Goal: Task Accomplishment & Management: Use online tool/utility

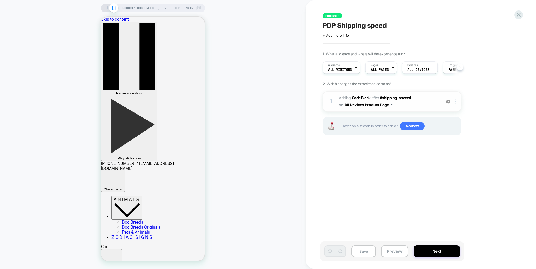
click at [391, 105] on button "All Devices Product Page" at bounding box center [369, 105] width 49 height 8
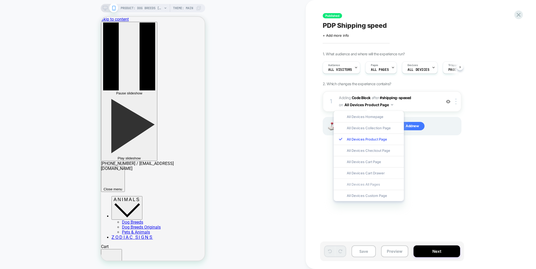
click at [375, 183] on div "All Devices All Pages" at bounding box center [369, 183] width 70 height 11
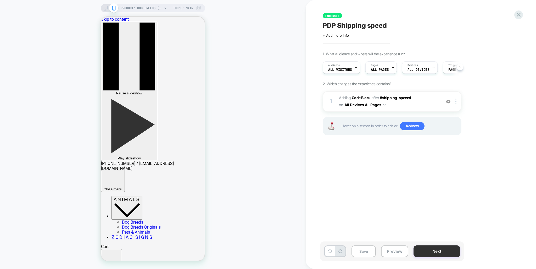
click at [436, 249] on button "Next" at bounding box center [437, 251] width 47 height 12
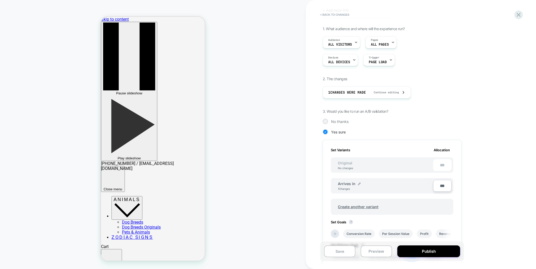
scroll to position [35, 0]
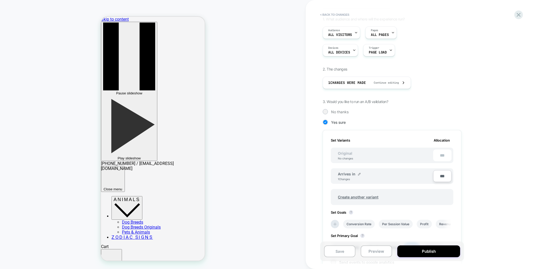
click at [421, 174] on div "Arrives in 1 Changes" at bounding box center [385, 176] width 95 height 9
click at [359, 173] on img at bounding box center [359, 174] width 3 height 3
click at [382, 176] on img at bounding box center [381, 176] width 3 height 3
drag, startPoint x: 390, startPoint y: 173, endPoint x: 387, endPoint y: 171, distance: 3.9
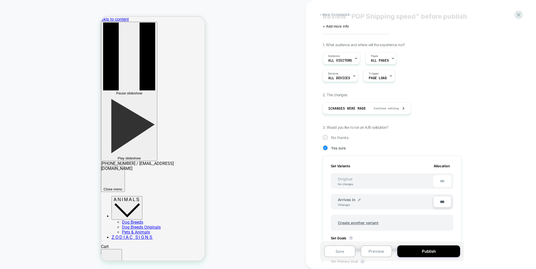
scroll to position [0, 0]
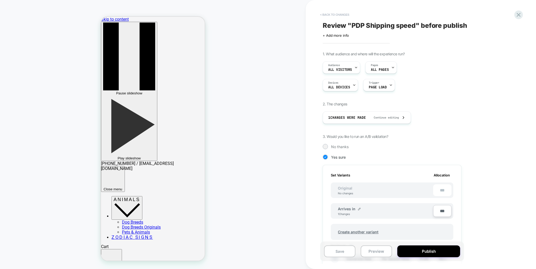
click at [341, 14] on button "< Back to changes" at bounding box center [335, 14] width 35 height 8
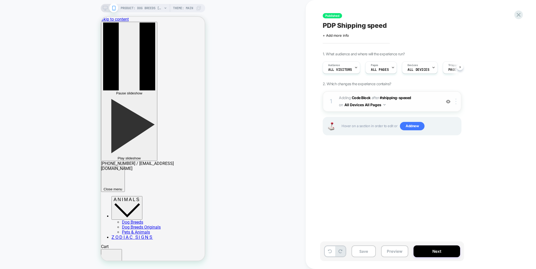
click at [457, 101] on img at bounding box center [456, 101] width 1 height 6
click at [456, 103] on img at bounding box center [456, 101] width 1 height 6
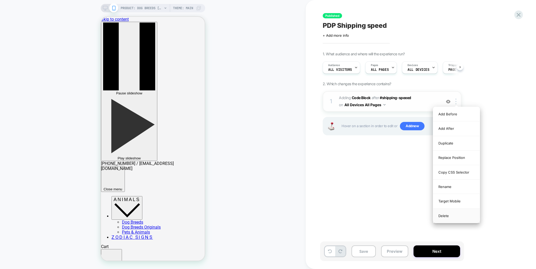
click at [453, 214] on div "Delete" at bounding box center [457, 216] width 47 height 14
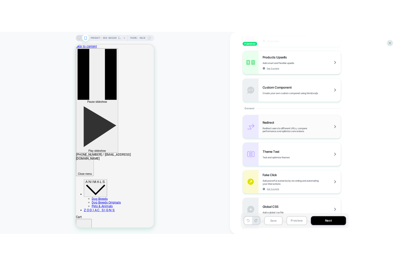
scroll to position [105, 0]
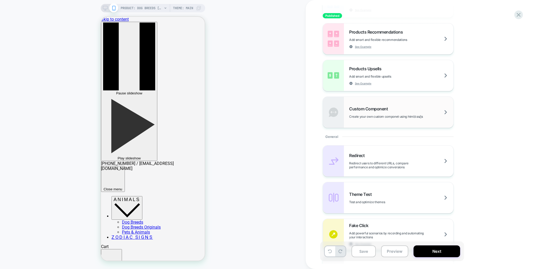
click at [403, 116] on span "Create your own custom componet using html/css/js" at bounding box center [399, 116] width 100 height 4
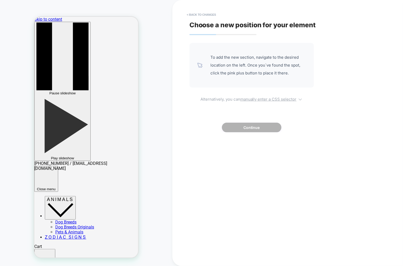
click at [267, 100] on u "manually enter a CSS selector" at bounding box center [268, 99] width 56 height 5
select select "*******"
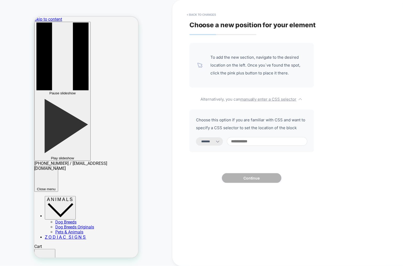
click at [264, 140] on input at bounding box center [267, 141] width 80 height 9
paste input "**********"
type input "**********"
select select "*********"
type input "**********"
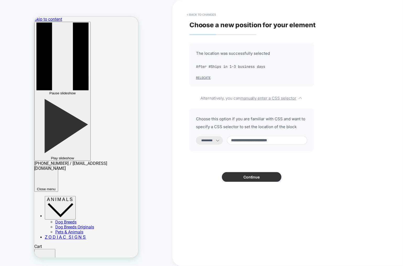
click at [251, 182] on button "Continue" at bounding box center [251, 177] width 59 height 10
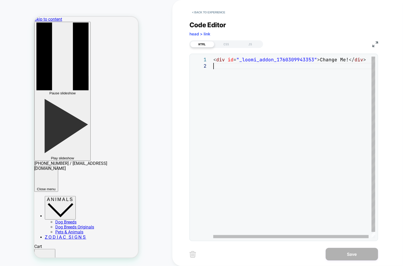
click at [227, 66] on div "< div id = "_loomi_addon_1760309943353" > Change Me! </ div >" at bounding box center [295, 151] width 165 height 188
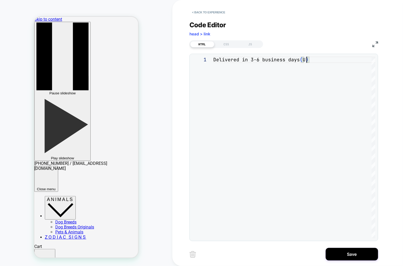
scroll to position [0, 96]
click at [254, 60] on div "Delivered in 3-6 business days ( US )" at bounding box center [294, 148] width 162 height 182
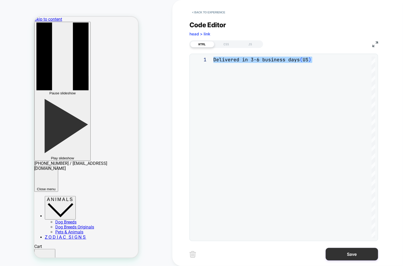
type textarea "**********"
click at [351, 251] on button "Save" at bounding box center [352, 254] width 52 height 13
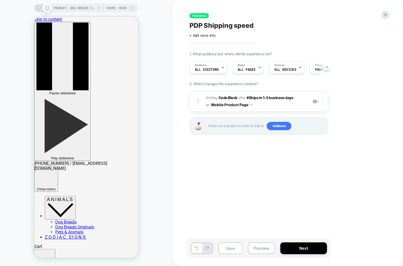
scroll to position [0, 0]
click at [246, 105] on button "Mobile Product Page" at bounding box center [231, 105] width 41 height 8
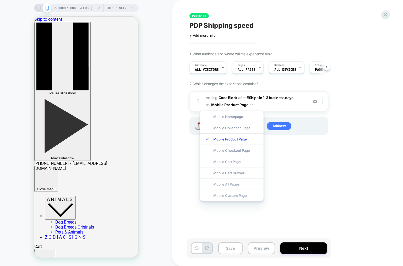
click at [236, 187] on div "Mobile All Pages" at bounding box center [231, 183] width 63 height 11
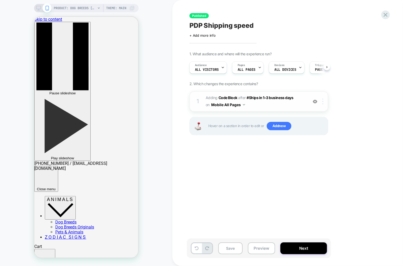
click at [323, 101] on img at bounding box center [322, 101] width 1 height 6
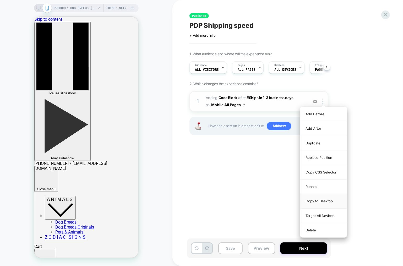
click at [321, 201] on div "Copy to Desktop" at bounding box center [323, 201] width 47 height 14
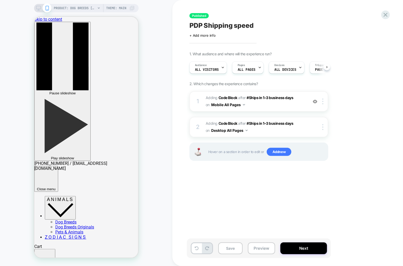
click at [293, 169] on div "1 Adding Code Block AFTER #Ships in 1–3 business days #Ships in 1–3 business da…" at bounding box center [258, 132] width 139 height 83
click at [283, 154] on span "Add new" at bounding box center [279, 152] width 25 height 8
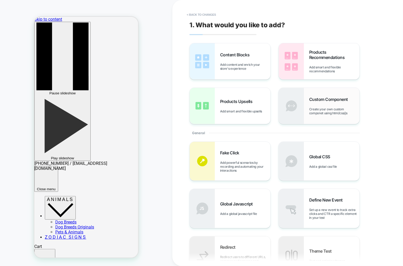
click at [325, 111] on span "Create your own custom componet using html/css/js" at bounding box center [334, 111] width 50 height 8
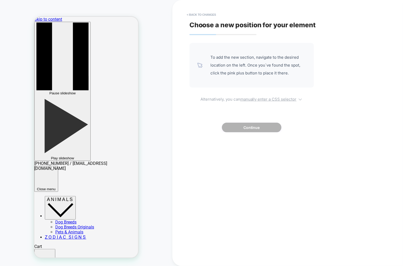
click at [273, 98] on u "manually enter a CSS selector" at bounding box center [268, 99] width 56 height 5
select select "*******"
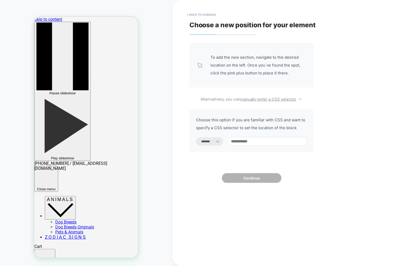
click at [251, 142] on input at bounding box center [267, 141] width 80 height 9
click at [256, 141] on input at bounding box center [267, 141] width 80 height 9
paste input "**********"
type input "**********"
select select "*********"
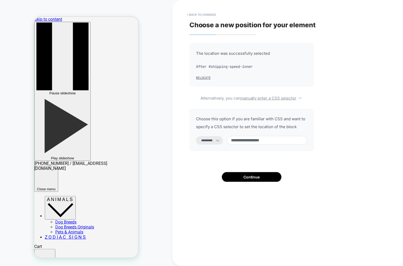
type input "**********"
click at [217, 140] on select "**********" at bounding box center [209, 140] width 27 height 8
select select "*******"
click at [196, 136] on select "**********" at bounding box center [209, 140] width 27 height 8
click at [260, 178] on button "Continue" at bounding box center [251, 177] width 59 height 10
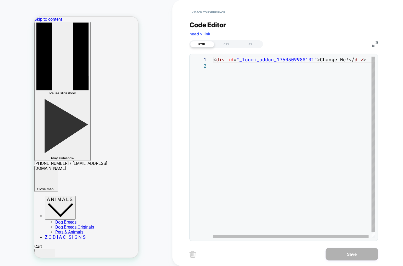
drag, startPoint x: 226, startPoint y: 63, endPoint x: 176, endPoint y: 31, distance: 59.6
click at [213, 57] on div "< div id = "_loomi_addon_1760309988101" > Change Me! </ div >" at bounding box center [295, 151] width 165 height 188
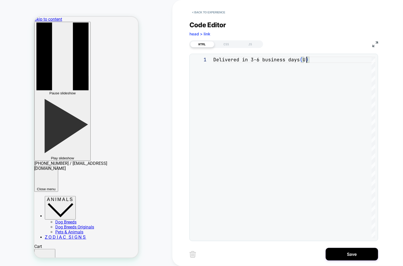
scroll to position [0, 96]
type textarea "**********"
click at [352, 252] on button "Save" at bounding box center [352, 254] width 52 height 13
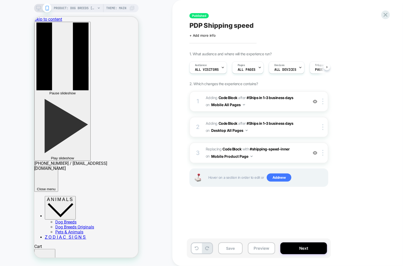
scroll to position [0, 0]
click at [323, 102] on img at bounding box center [322, 101] width 1 height 6
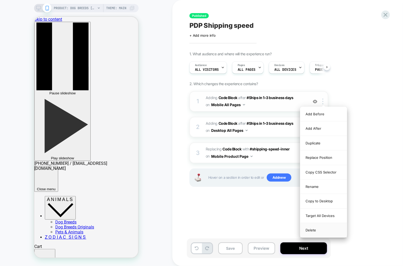
click at [313, 232] on div "Delete" at bounding box center [323, 230] width 47 height 14
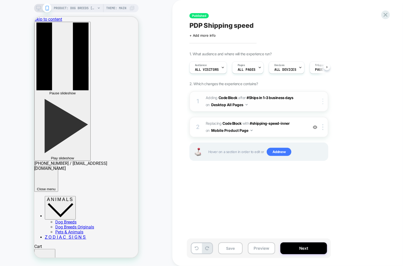
click at [324, 100] on div at bounding box center [323, 101] width 9 height 6
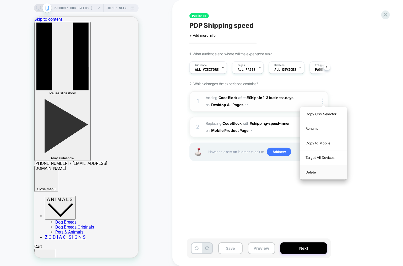
click at [320, 173] on div "Delete" at bounding box center [323, 172] width 47 height 14
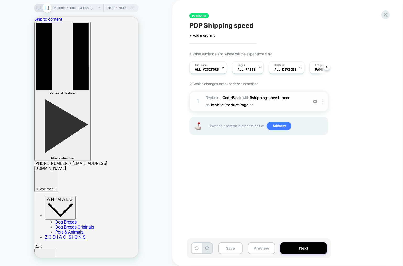
click at [251, 105] on img at bounding box center [251, 104] width 2 height 1
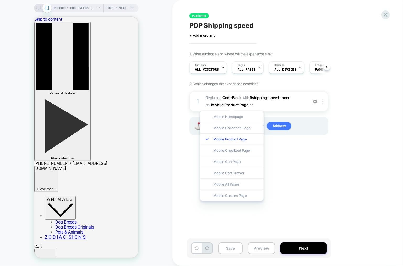
click at [234, 184] on div "Mobile All Pages" at bounding box center [231, 183] width 63 height 11
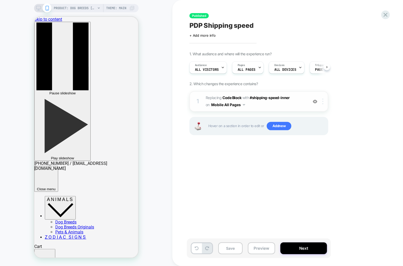
click at [324, 101] on div at bounding box center [323, 101] width 9 height 6
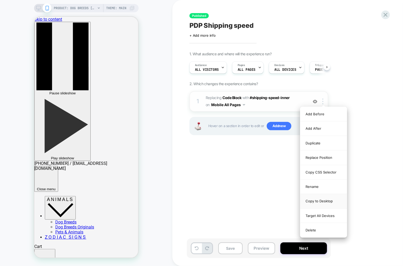
click at [322, 200] on div "Copy to Desktop" at bounding box center [323, 201] width 47 height 14
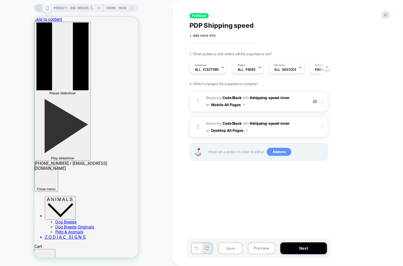
click at [279, 152] on span "Add new" at bounding box center [279, 152] width 25 height 8
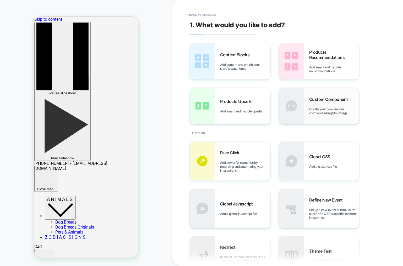
click at [329, 107] on span "Create your own custom componet using html/css/js" at bounding box center [334, 111] width 50 height 8
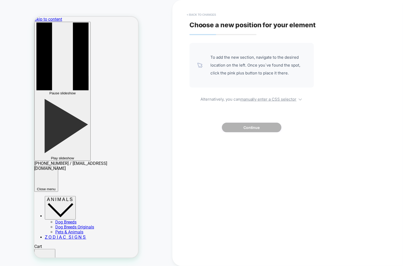
click at [205, 16] on button "< Back to changes" at bounding box center [201, 14] width 35 height 8
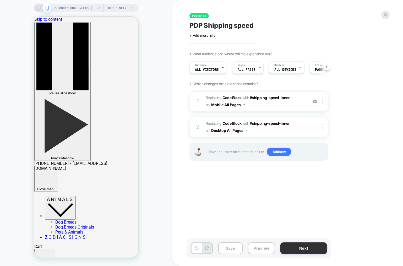
click at [302, 247] on button "Next" at bounding box center [303, 248] width 47 height 12
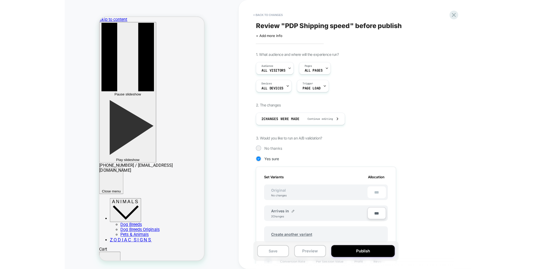
scroll to position [110, 0]
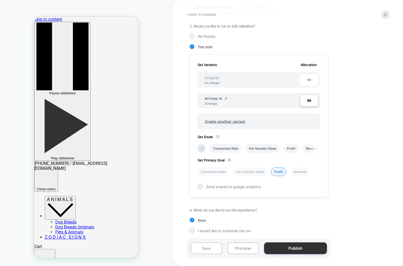
click at [294, 246] on button "Publish" at bounding box center [295, 248] width 63 height 12
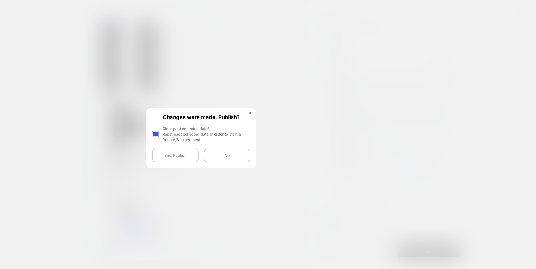
scroll to position [108, 0]
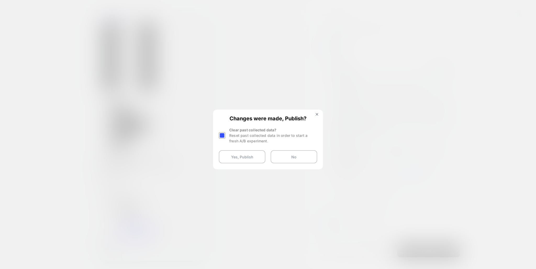
click at [242, 136] on div "Reset past collected data in order to start a fresh A/B experiment." at bounding box center [273, 138] width 88 height 11
click at [252, 127] on div "Changes were made, Publish? Clear past collected data? Reset past collected dat…" at bounding box center [268, 139] width 109 height 58
drag, startPoint x: 240, startPoint y: 158, endPoint x: 226, endPoint y: 158, distance: 14.7
click at [232, 144] on div "Clear past collected data? Reset past collected data in order to start a fresh …" at bounding box center [273, 135] width 88 height 17
drag, startPoint x: 217, startPoint y: 158, endPoint x: 236, endPoint y: 158, distance: 19.7
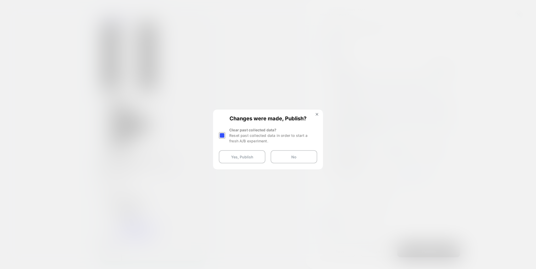
click at [236, 158] on div "Changes were made, Publish? Clear past collected data? Reset past collected dat…" at bounding box center [268, 139] width 109 height 58
click at [222, 139] on div at bounding box center [222, 135] width 7 height 7
click at [266, 144] on div "Clear past collected data? Reset past collected data in order to start a fresh …" at bounding box center [273, 135] width 88 height 17
drag, startPoint x: 308, startPoint y: 129, endPoint x: 308, endPoint y: 121, distance: 8.1
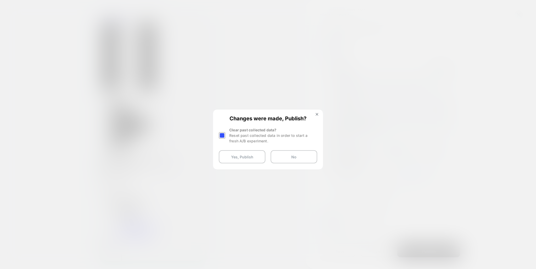
click at [308, 127] on div "Clear past collected data? Reset past collected data in order to start a fresh …" at bounding box center [273, 135] width 88 height 17
click at [316, 112] on div "Changes were made, Publish? Clear past collected data? Reset past collected dat…" at bounding box center [268, 139] width 109 height 58
click at [316, 113] on img at bounding box center [317, 114] width 3 height 3
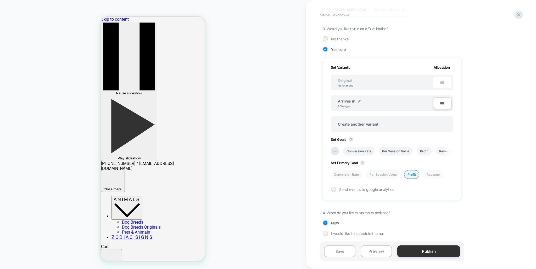
click at [435, 253] on button "Publish" at bounding box center [429, 251] width 63 height 12
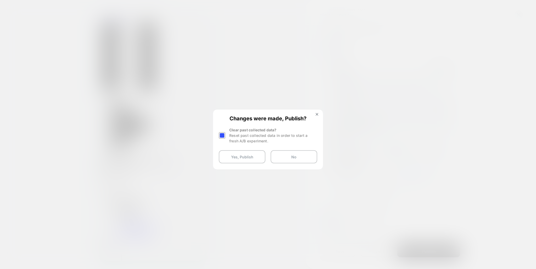
drag, startPoint x: 271, startPoint y: 127, endPoint x: 268, endPoint y: 141, distance: 14.0
click at [271, 128] on div "Clear past collected data? Reset past collected data in order to start a fresh …" at bounding box center [273, 135] width 88 height 17
click at [266, 144] on div "Clear past collected data? Reset past collected data in order to start a fresh …" at bounding box center [273, 135] width 88 height 17
click at [281, 144] on div "Clear past collected data? Reset past collected data in order to start a fresh …" at bounding box center [273, 135] width 88 height 17
click at [317, 113] on img at bounding box center [317, 114] width 3 height 3
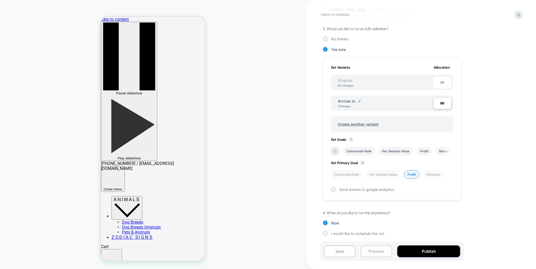
click at [382, 252] on button "Preview" at bounding box center [376, 251] width 31 height 12
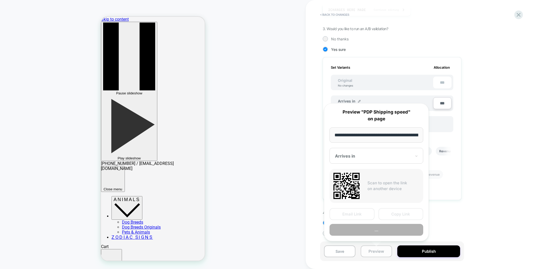
scroll to position [0, 79]
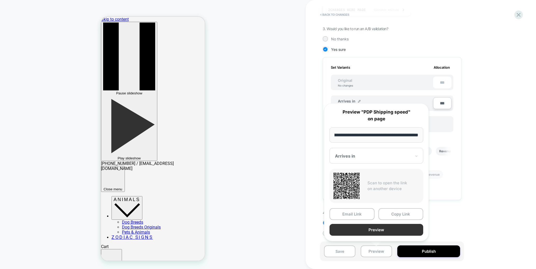
click at [374, 228] on button "Preview" at bounding box center [377, 230] width 94 height 12
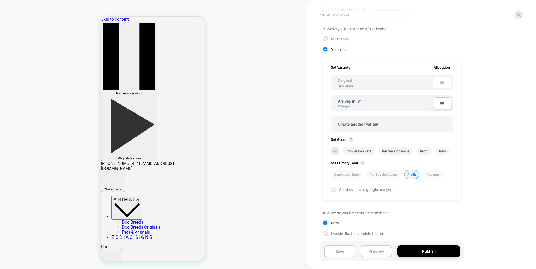
click at [390, 101] on div "Arrives in 2 Changes" at bounding box center [385, 103] width 95 height 9
click at [358, 100] on img at bounding box center [359, 101] width 3 height 3
click at [395, 103] on div "**********" at bounding box center [371, 103] width 66 height 10
click at [419, 104] on div "**********" at bounding box center [383, 103] width 101 height 13
click at [403, 124] on div "Create another variant" at bounding box center [392, 125] width 123 height 16
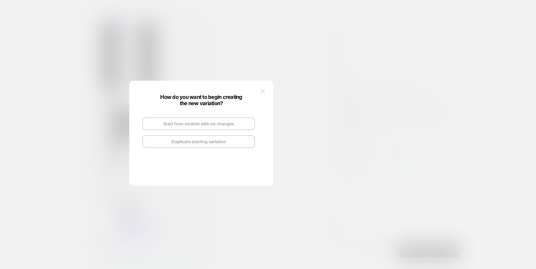
click at [264, 90] on img at bounding box center [263, 91] width 5 height 4
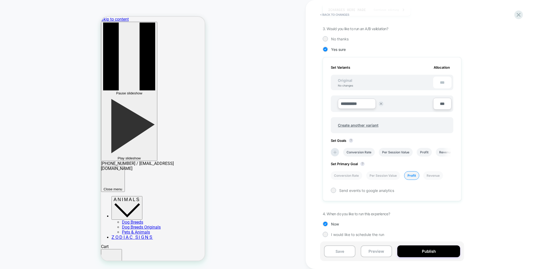
click at [418, 97] on div "**********" at bounding box center [383, 103] width 101 height 13
click at [409, 101] on div "**********" at bounding box center [383, 103] width 101 height 13
click at [403, 65] on div "Set Variants Allocation" at bounding box center [392, 67] width 123 height 4
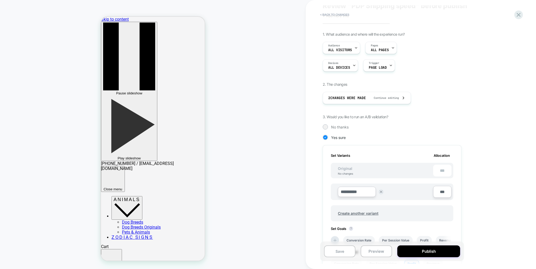
scroll to position [0, 0]
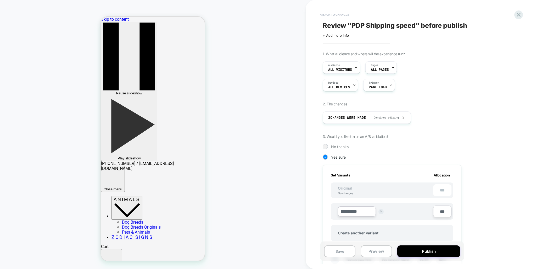
click at [336, 13] on button "< Back to changes" at bounding box center [335, 14] width 35 height 8
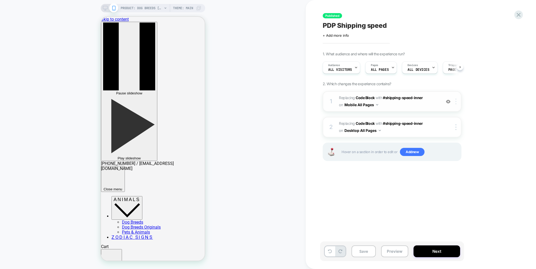
click at [457, 103] on img at bounding box center [456, 101] width 1 height 6
click at [398, 105] on span "Replacing Code Block WITH #shipping-speed-inner #shipping-speed-inner on Mobile…" at bounding box center [389, 101] width 100 height 14
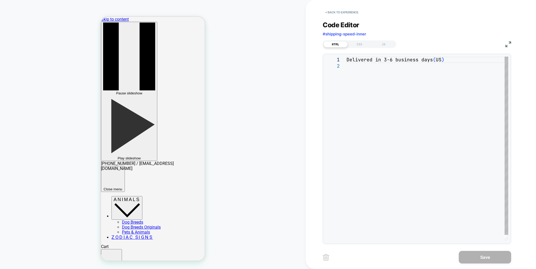
click at [373, 67] on div "Delivered in 3-6 business days ( US )" at bounding box center [428, 152] width 162 height 191
drag, startPoint x: 348, startPoint y: 59, endPoint x: 356, endPoint y: 60, distance: 8.7
click at [348, 59] on div "Delivered in 3-6 business days ( US )" at bounding box center [428, 152] width 162 height 191
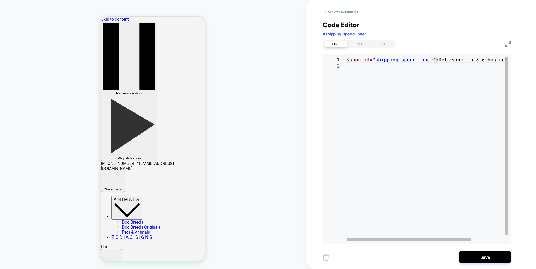
click at [368, 67] on div "< span id = "shipping-speed-inner" > Delivered in 3-6 business days ( US )" at bounding box center [449, 152] width 205 height 191
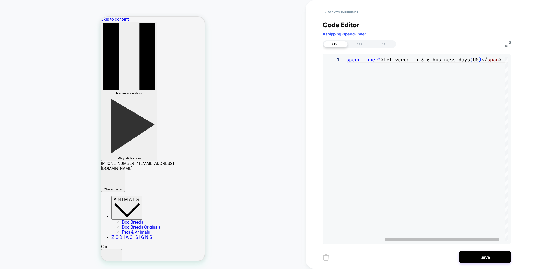
scroll to position [0, 209]
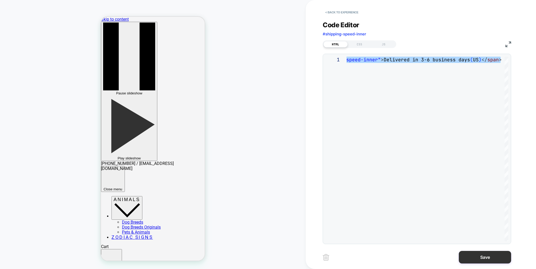
type textarea "**********"
click at [485, 253] on button "Save" at bounding box center [485, 257] width 52 height 13
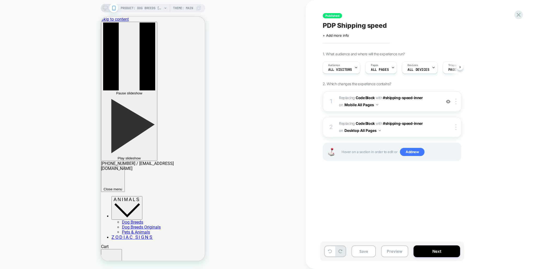
scroll to position [0, 0]
click at [401, 130] on span "Replacing Code Block WITH #shipping-speed-inner #shipping-speed-inner on Deskto…" at bounding box center [389, 127] width 100 height 14
click at [370, 123] on b "Code Block" at bounding box center [365, 123] width 19 height 4
click at [410, 122] on span "#shipping-speed-inner" at bounding box center [403, 123] width 40 height 4
click at [445, 123] on div "2 Replacing Code Block WITH #shipping-speed-inner #shipping-speed-inner on Desk…" at bounding box center [392, 127] width 139 height 20
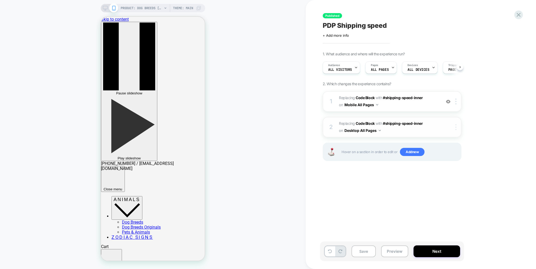
click at [455, 127] on div at bounding box center [457, 127] width 9 height 6
click at [341, 122] on span "Replacing Code Block" at bounding box center [357, 123] width 36 height 4
drag, startPoint x: 333, startPoint y: 126, endPoint x: 337, endPoint y: 126, distance: 4.7
click at [333, 126] on div "2" at bounding box center [331, 127] width 5 height 10
click at [405, 127] on span "Replacing Code Block WITH #shipping-speed-inner #shipping-speed-inner on Deskto…" at bounding box center [389, 127] width 100 height 14
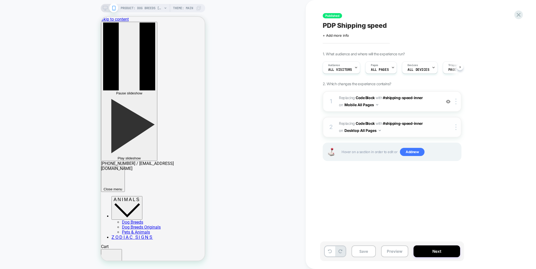
click at [405, 127] on span "Replacing Code Block WITH #shipping-speed-inner #shipping-speed-inner on Deskto…" at bounding box center [389, 127] width 100 height 14
click at [423, 101] on span "Replacing Code Block WITH #shipping-speed-inner #shipping-speed-inner on Mobile…" at bounding box center [389, 101] width 100 height 14
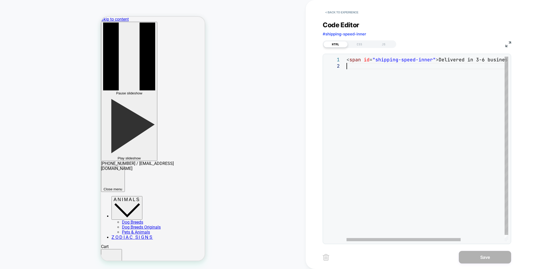
click at [353, 65] on div "< span id = "shipping-speed-inner" > Delivered in 3-6 business days ( US ) </ s…" at bounding box center [459, 152] width 224 height 191
type textarea "**********"
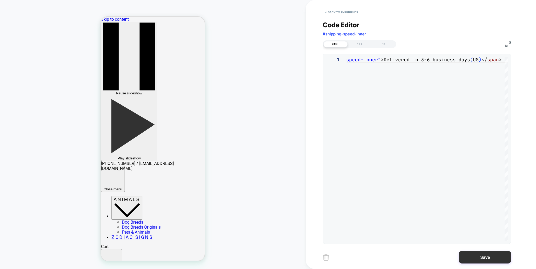
click at [491, 259] on button "Save" at bounding box center [485, 257] width 52 height 13
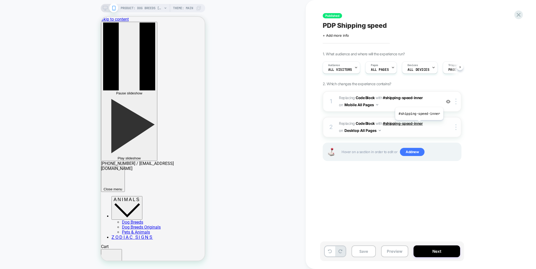
click at [416, 123] on span "#shipping-speed-inner" at bounding box center [403, 123] width 40 height 4
drag, startPoint x: 402, startPoint y: 130, endPoint x: 389, endPoint y: 130, distance: 12.6
click at [401, 130] on span "Replacing Code Block WITH #shipping-speed-inner #shipping-speed-inner on Deskto…" at bounding box center [389, 127] width 100 height 14
click at [456, 103] on img at bounding box center [456, 101] width 1 height 6
click at [411, 130] on span "Replacing Code Block WITH #shipping-speed-inner #shipping-speed-inner on Deskto…" at bounding box center [389, 127] width 100 height 14
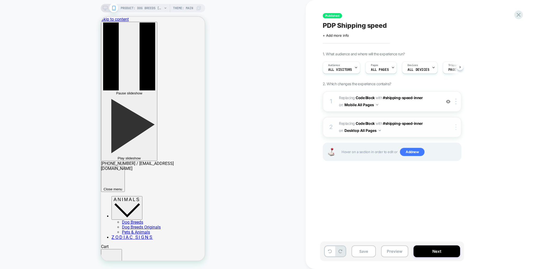
click at [456, 128] on img at bounding box center [456, 127] width 1 height 6
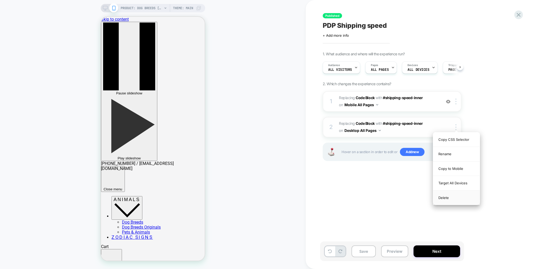
click at [446, 197] on div "Delete" at bounding box center [457, 197] width 47 height 14
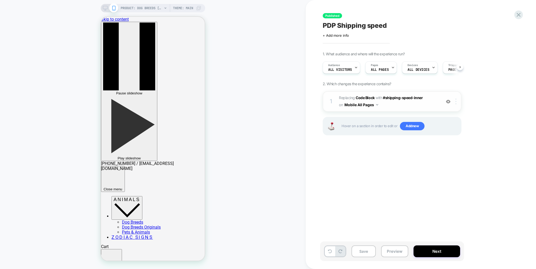
click at [456, 98] on img at bounding box center [456, 101] width 1 height 6
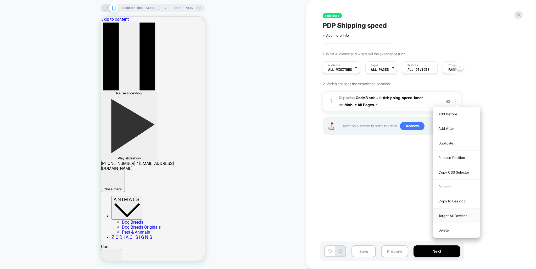
click at [454, 212] on div "Target All Devices" at bounding box center [457, 216] width 47 height 14
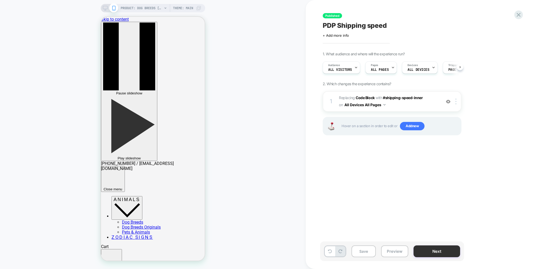
click at [437, 252] on button "Next" at bounding box center [437, 251] width 47 height 12
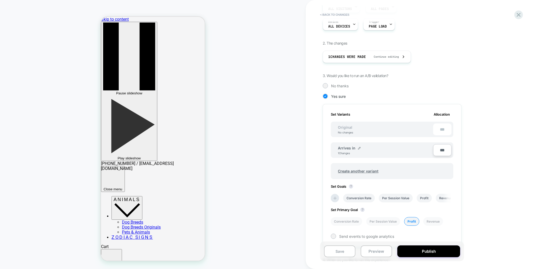
scroll to position [70, 0]
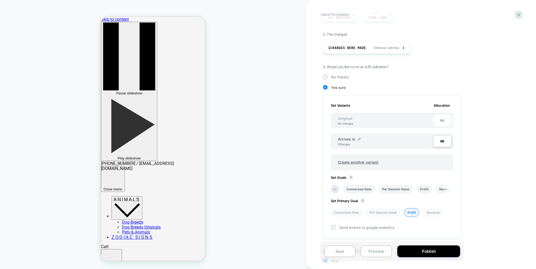
click at [378, 251] on button "Preview" at bounding box center [376, 251] width 31 height 12
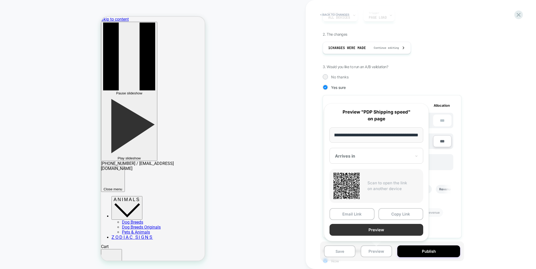
scroll to position [0, 0]
click at [372, 226] on button "Preview" at bounding box center [377, 230] width 94 height 12
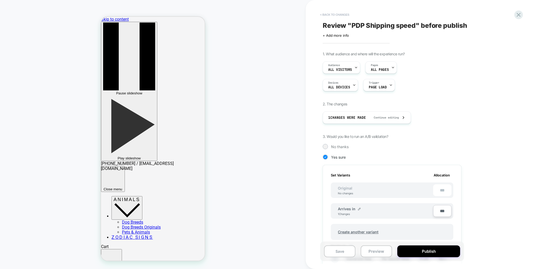
click at [330, 13] on button "< Back to changes" at bounding box center [335, 14] width 35 height 8
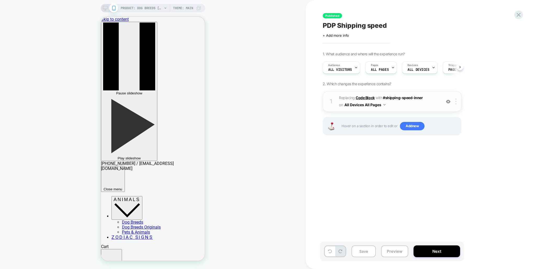
click at [366, 96] on b "Code Block" at bounding box center [365, 97] width 19 height 4
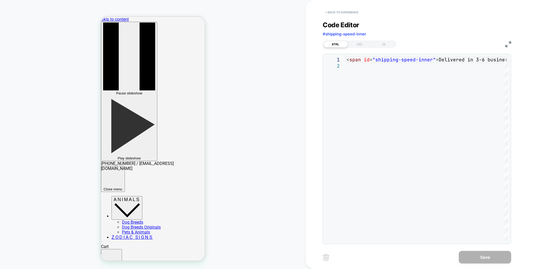
click at [344, 12] on button "< Back to experience" at bounding box center [342, 12] width 38 height 8
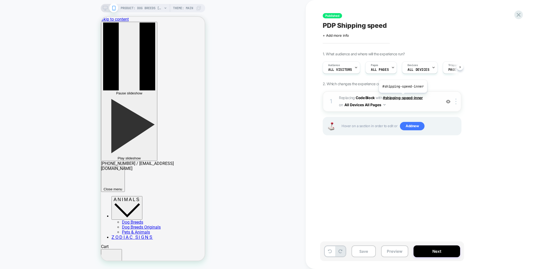
click at [403, 97] on span "#shipping-speed-inner" at bounding box center [403, 97] width 40 height 4
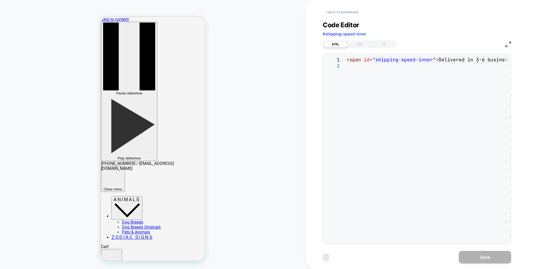
click at [339, 12] on button "< Back to experience" at bounding box center [342, 12] width 38 height 8
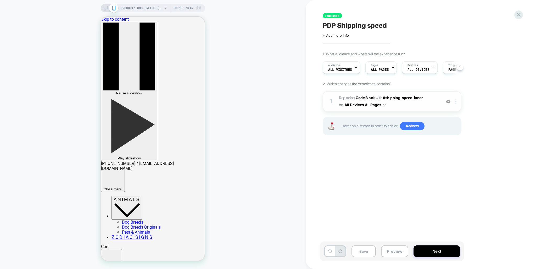
drag, startPoint x: 426, startPoint y: 96, endPoint x: 403, endPoint y: 108, distance: 26.0
click at [403, 108] on div "1 Replacing Code Block WITH #shipping-speed-inner #shipping-speed-inner on All …" at bounding box center [392, 101] width 139 height 20
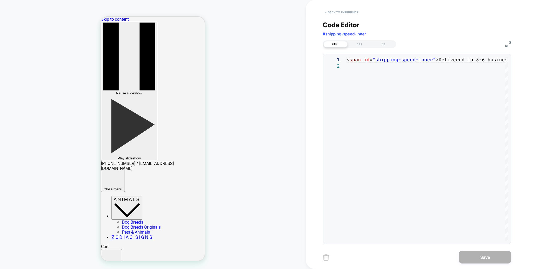
click at [335, 14] on button "< Back to experience" at bounding box center [342, 12] width 38 height 8
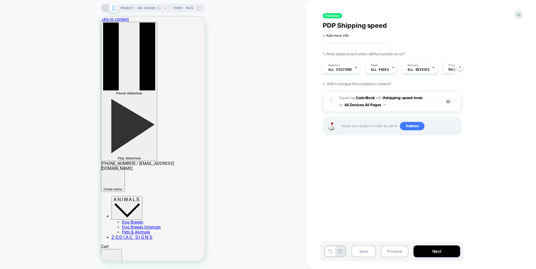
click at [457, 100] on div at bounding box center [457, 101] width 9 height 6
click at [445, 247] on button "Next" at bounding box center [437, 251] width 47 height 12
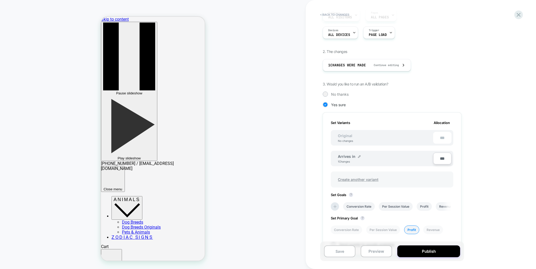
scroll to position [70, 0]
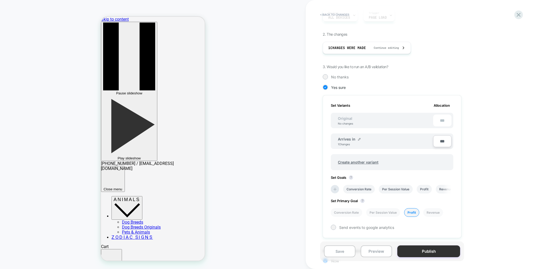
click at [435, 257] on button "Publish" at bounding box center [429, 251] width 63 height 12
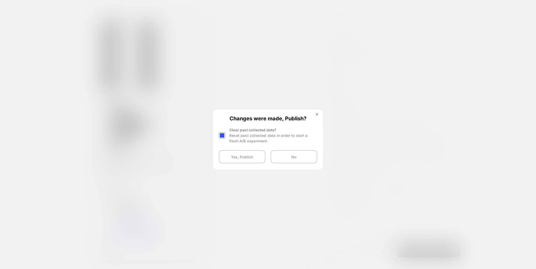
click at [289, 142] on div "Reset past collected data in order to start a fresh A/B experiment." at bounding box center [273, 138] width 88 height 11
click at [268, 144] on div "Clear past collected data? Reset past collected data in order to start a fresh …" at bounding box center [273, 135] width 88 height 17
click at [242, 144] on div "Clear past collected data? Reset past collected data in order to start a fresh …" at bounding box center [273, 135] width 88 height 17
click at [279, 144] on div "Clear past collected data? Reset past collected data in order to start a fresh …" at bounding box center [273, 135] width 88 height 17
click at [278, 144] on div "Clear past collected data? Reset past collected data in order to start a fresh …" at bounding box center [273, 135] width 88 height 17
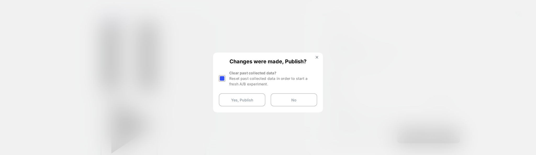
click at [290, 86] on div "Clear past collected data? Reset past collected data in order to start a fresh …" at bounding box center [273, 78] width 88 height 17
drag, startPoint x: 250, startPoint y: 101, endPoint x: 245, endPoint y: 95, distance: 7.7
click at [250, 86] on div "Clear past collected data? Reset past collected data in order to start a fresh …" at bounding box center [273, 78] width 88 height 17
click at [245, 86] on div "Clear past collected data? Reset past collected data in order to start a fresh …" at bounding box center [273, 78] width 88 height 17
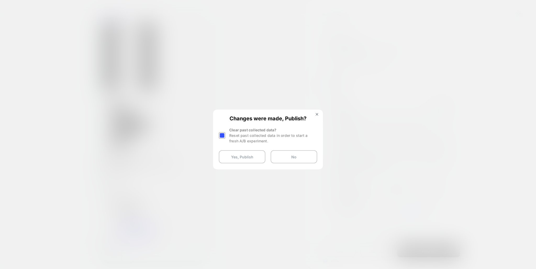
click at [360, 85] on div at bounding box center [268, 134] width 536 height 269
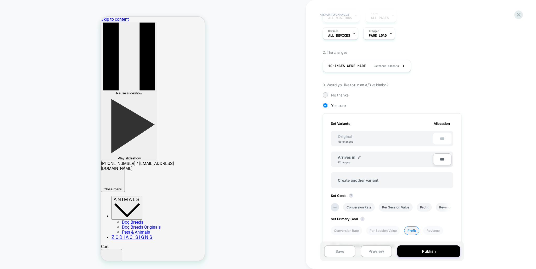
scroll to position [108, 0]
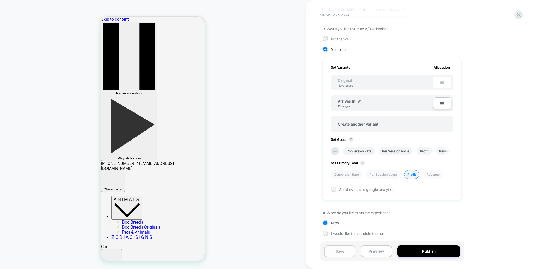
click at [343, 252] on button "Save" at bounding box center [339, 251] width 31 height 12
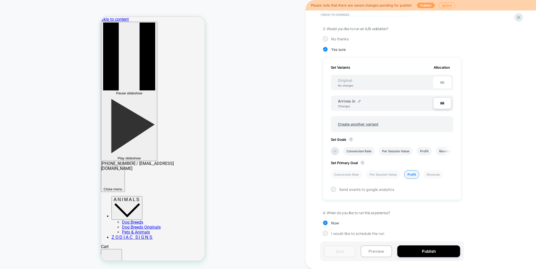
click at [426, 4] on button "Publish" at bounding box center [426, 6] width 18 height 6
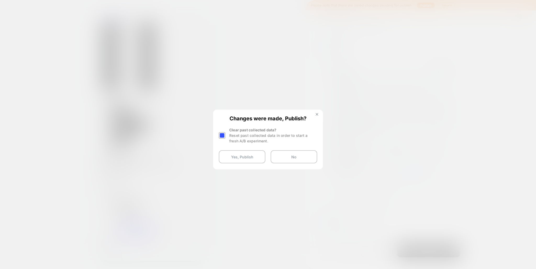
click at [317, 113] on img at bounding box center [317, 114] width 3 height 3
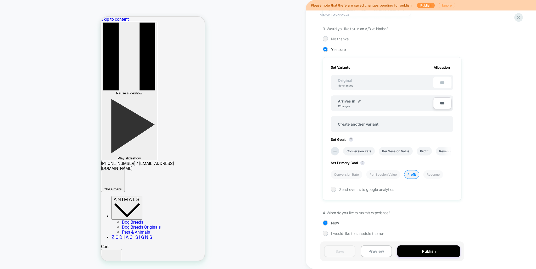
click at [444, 4] on button "Ignore" at bounding box center [447, 6] width 17 height 6
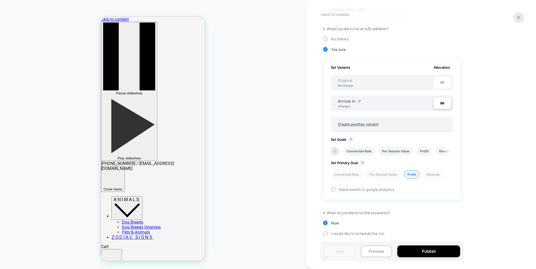
click at [519, 18] on icon at bounding box center [519, 17] width 7 height 7
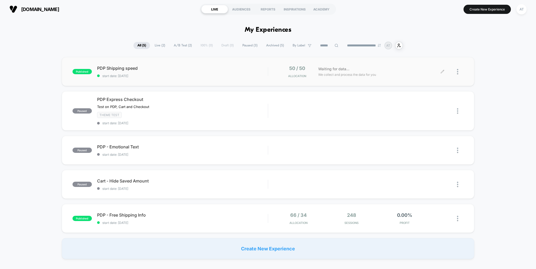
click at [459, 70] on div at bounding box center [460, 71] width 7 height 12
click at [430, 40] on div "Edit" at bounding box center [431, 41] width 47 height 12
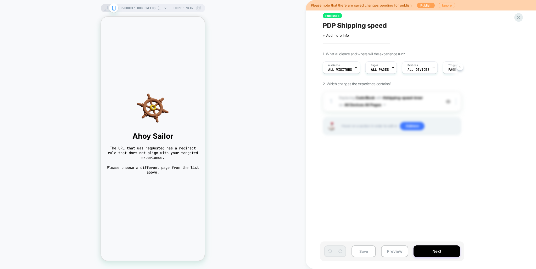
click at [424, 5] on button "Publish" at bounding box center [426, 6] width 18 height 6
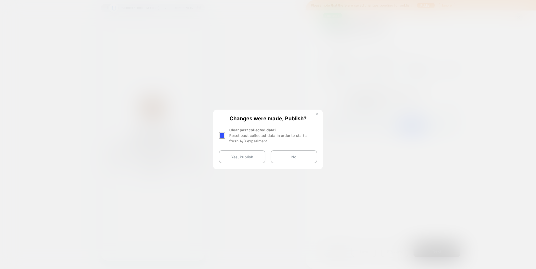
click at [318, 113] on img at bounding box center [317, 114] width 3 height 3
